Goal: Information Seeking & Learning: Learn about a topic

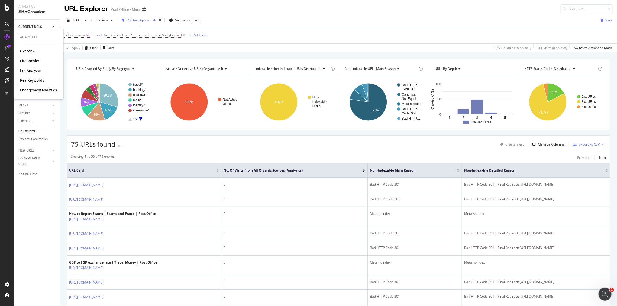
click at [31, 63] on div "SiteCrawler" at bounding box center [29, 60] width 19 height 5
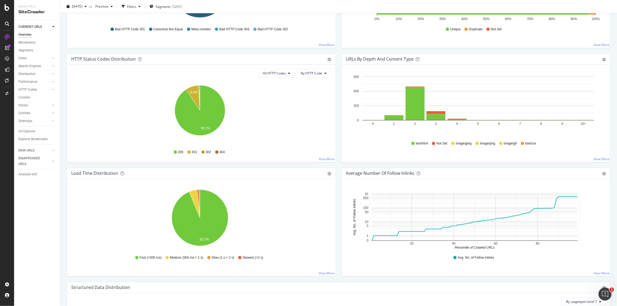
scroll to position [271, 0]
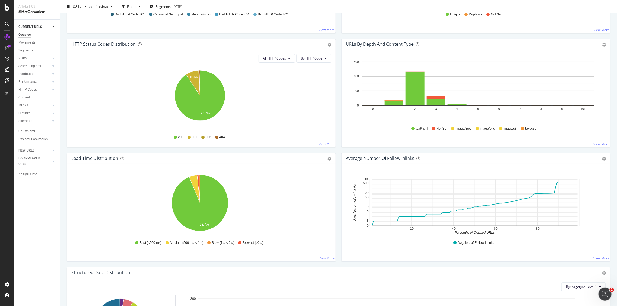
click at [339, 84] on div "URLs by Depth and Content Type Bar (by Value) Bar (by Percentage) Table Export …" at bounding box center [476, 96] width 275 height 114
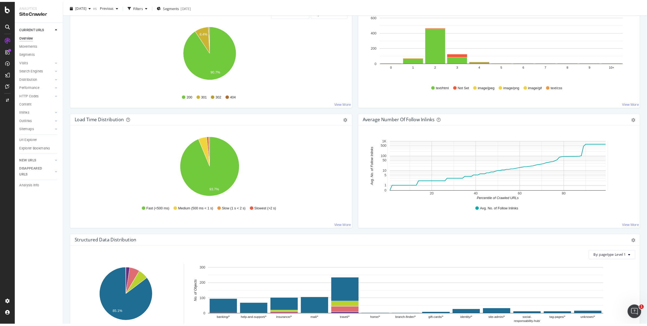
scroll to position [406, 0]
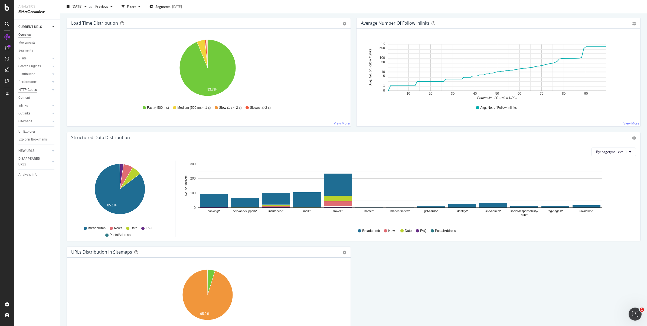
click at [30, 88] on div "HTTP Codes" at bounding box center [27, 90] width 18 height 6
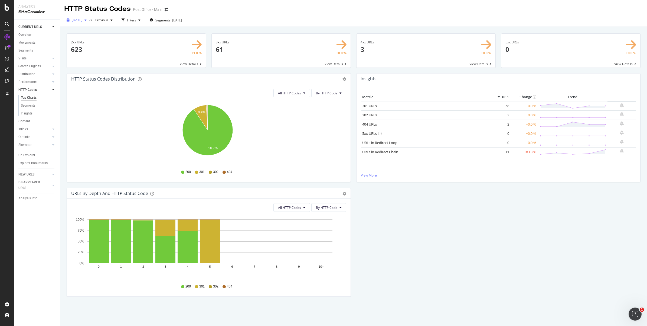
click at [89, 23] on div "[DATE]" at bounding box center [76, 20] width 24 height 8
click at [554, 240] on div "HTTP Status Codes Distribution Pie Table Export as CSV Add to Custom Report All…" at bounding box center [354, 187] width 580 height 229
click at [30, 114] on div "Insights" at bounding box center [27, 113] width 12 height 6
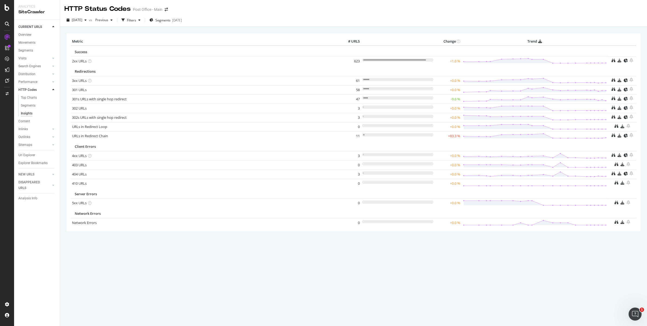
click at [31, 47] on div "Segments" at bounding box center [38, 51] width 41 height 8
click at [31, 45] on div "Movements" at bounding box center [26, 43] width 17 height 6
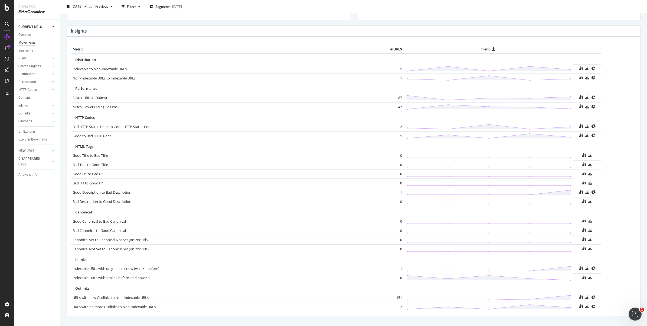
scroll to position [237, 0]
